Goal: Communication & Community: Answer question/provide support

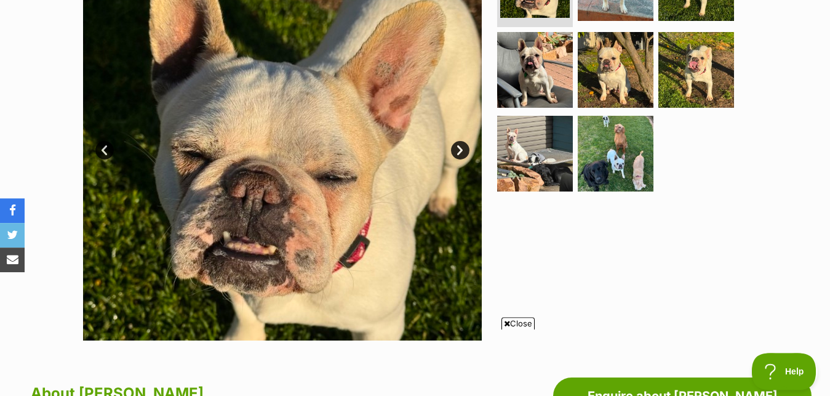
scroll to position [377, 0]
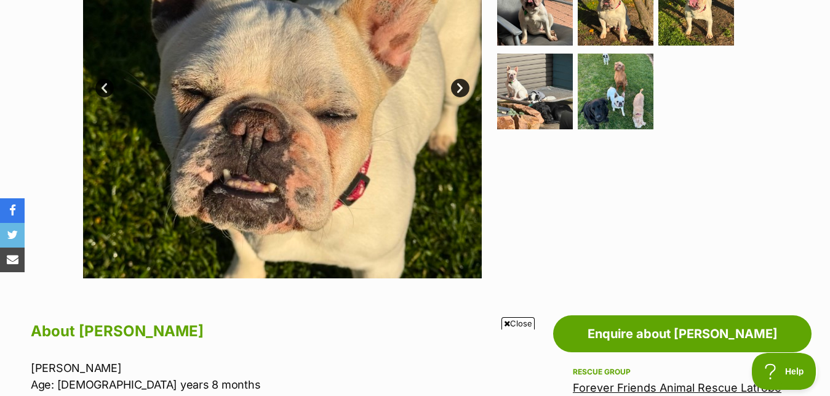
click at [505, 322] on icon at bounding box center [507, 324] width 6 height 8
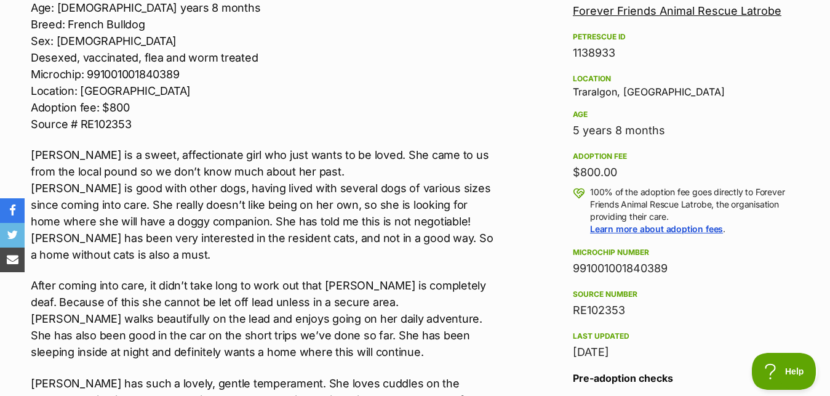
scroll to position [0, 0]
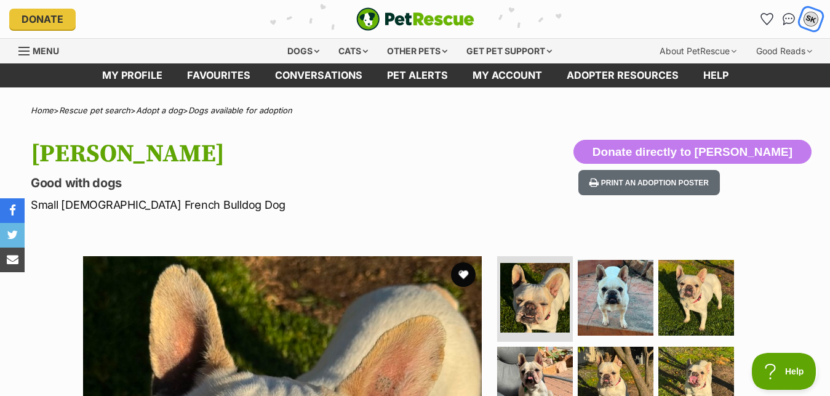
click at [813, 20] on div "SK" at bounding box center [811, 19] width 16 height 16
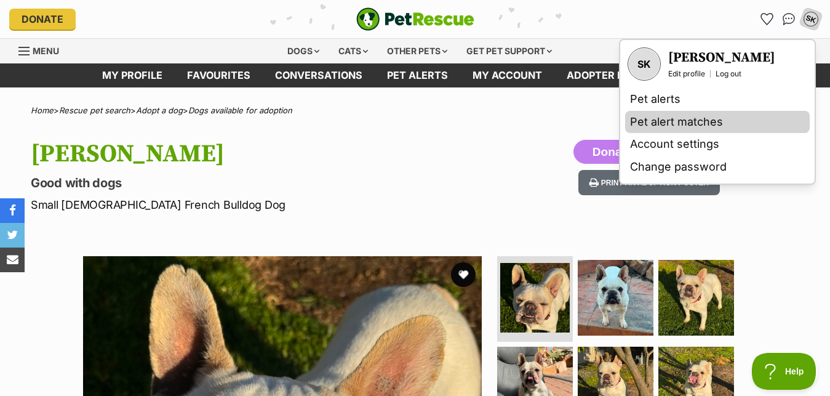
click at [656, 119] on link "Pet alert matches" at bounding box center [717, 122] width 185 height 23
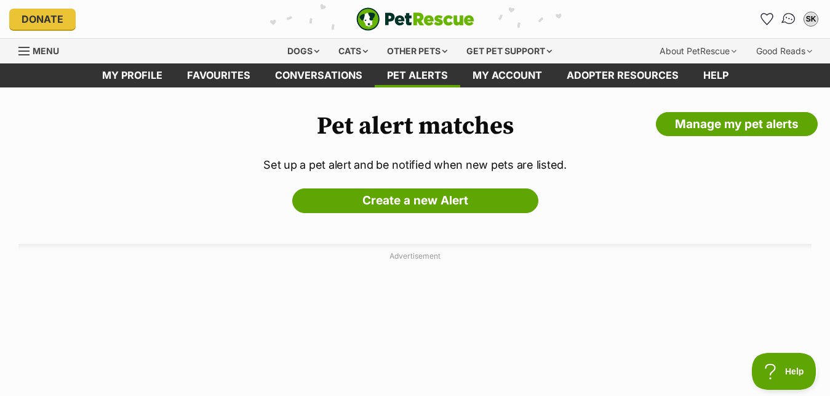
click at [789, 22] on img "Conversations" at bounding box center [789, 19] width 17 height 16
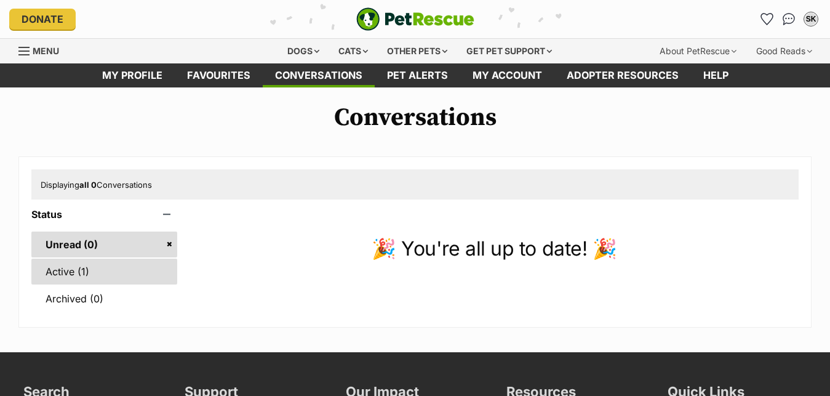
click at [84, 281] on link "Active (1)" at bounding box center [104, 272] width 146 height 26
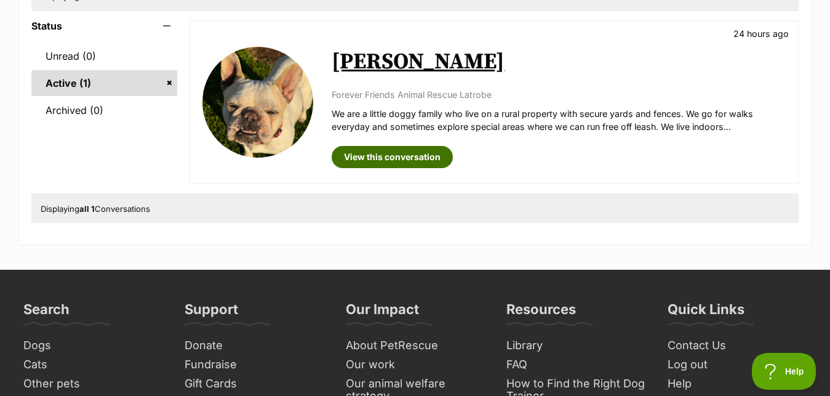
click at [377, 166] on link "View this conversation" at bounding box center [392, 157] width 121 height 22
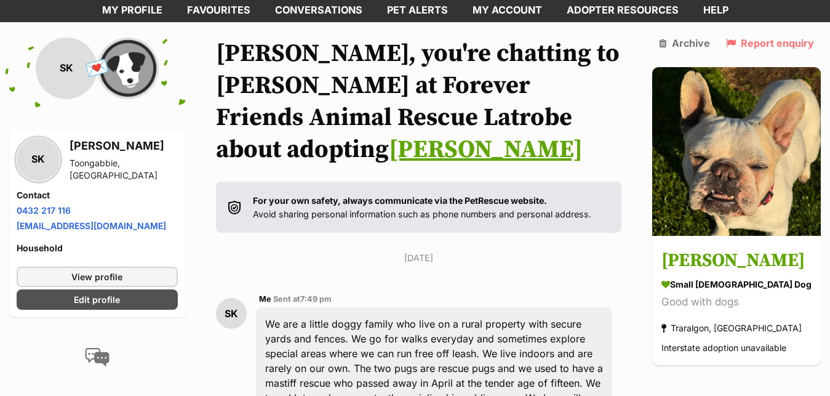
scroll to position [26, 0]
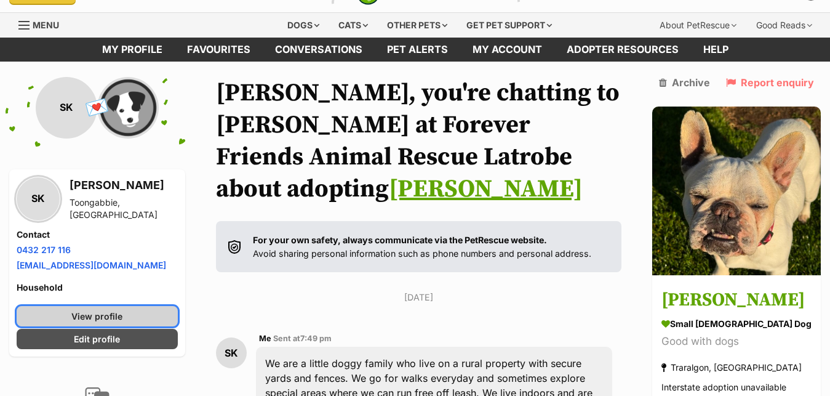
click at [99, 323] on span "View profile" at bounding box center [96, 316] width 51 height 13
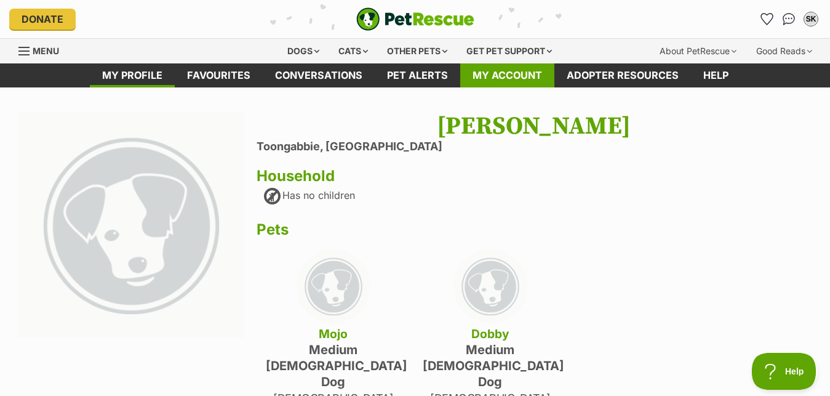
click at [499, 73] on link "My account" at bounding box center [507, 75] width 94 height 24
click at [789, 17] on img "Conversations" at bounding box center [789, 19] width 17 height 16
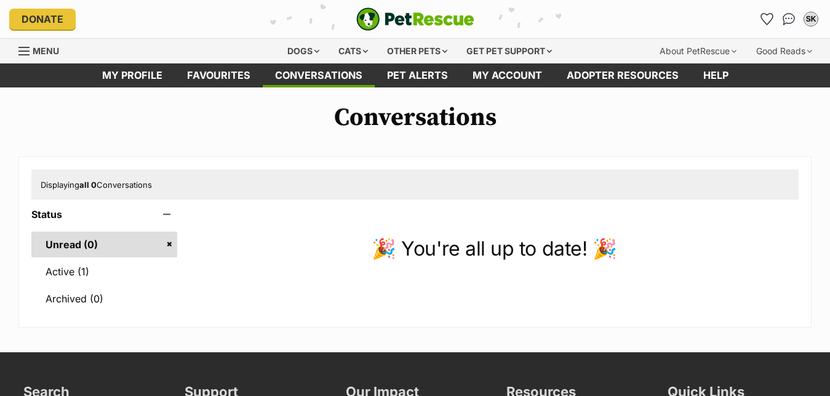
click at [76, 280] on link "Active (1)" at bounding box center [104, 272] width 146 height 26
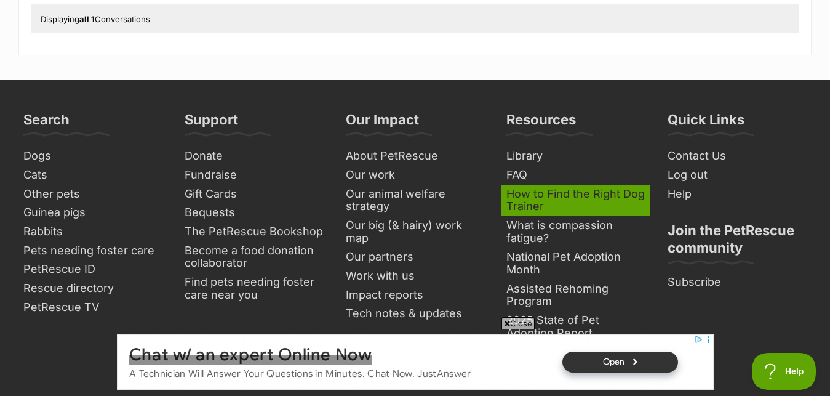
scroll to position [377, 0]
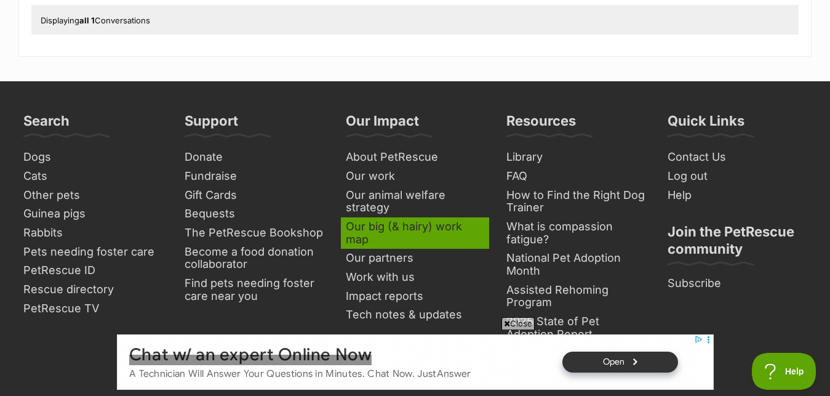
click at [365, 237] on link "Our big (& hairy) work map" at bounding box center [415, 232] width 149 height 31
